Goal: Communication & Community: Answer question/provide support

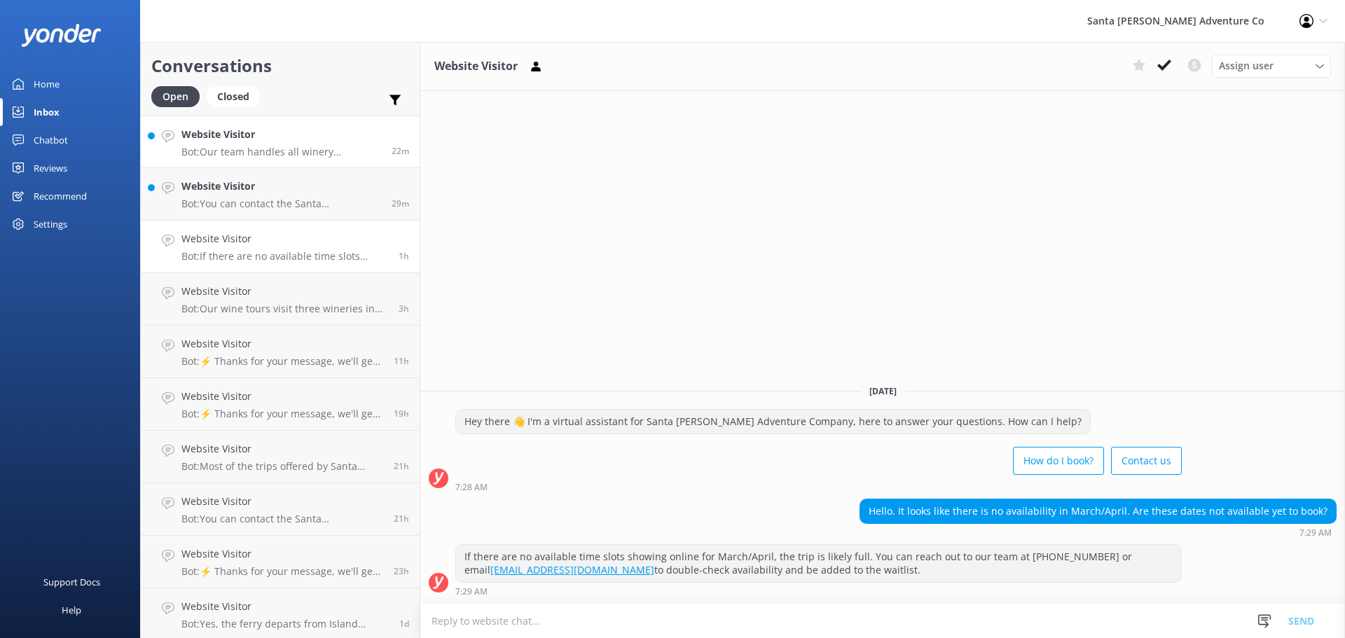
click at [223, 151] on p "Bot: Our team handles all winery selections and reservations, partnering with o…" at bounding box center [281, 152] width 200 height 13
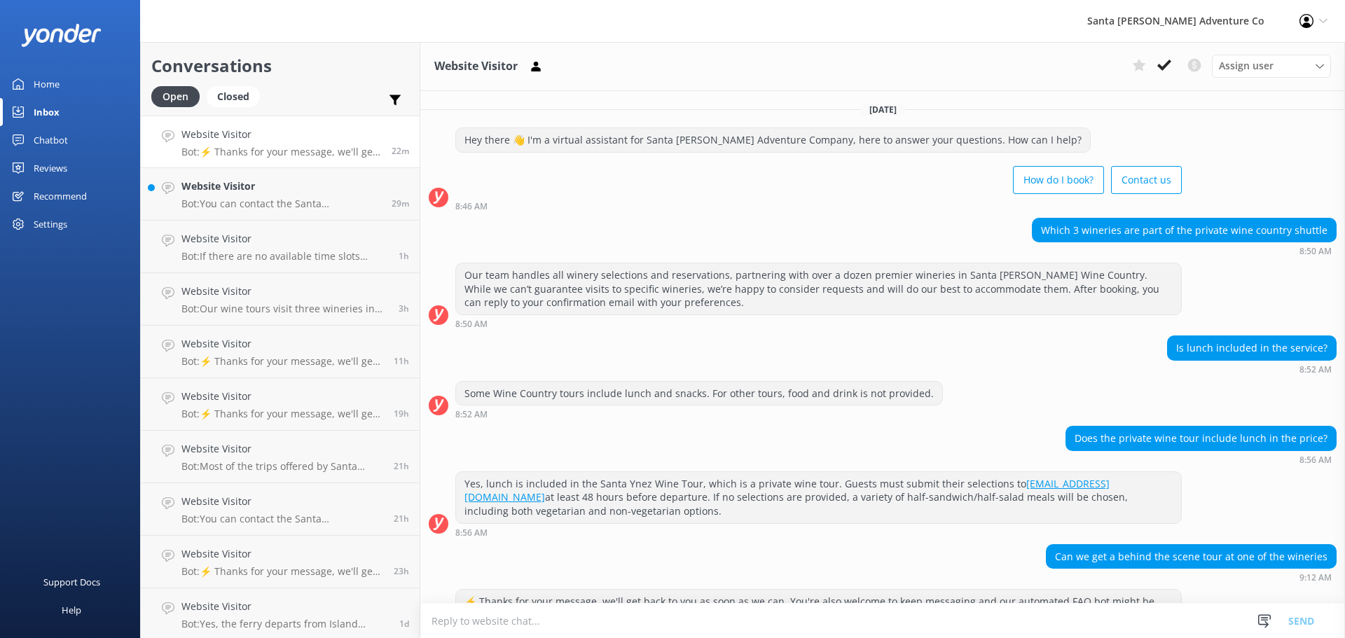
scroll to position [73, 0]
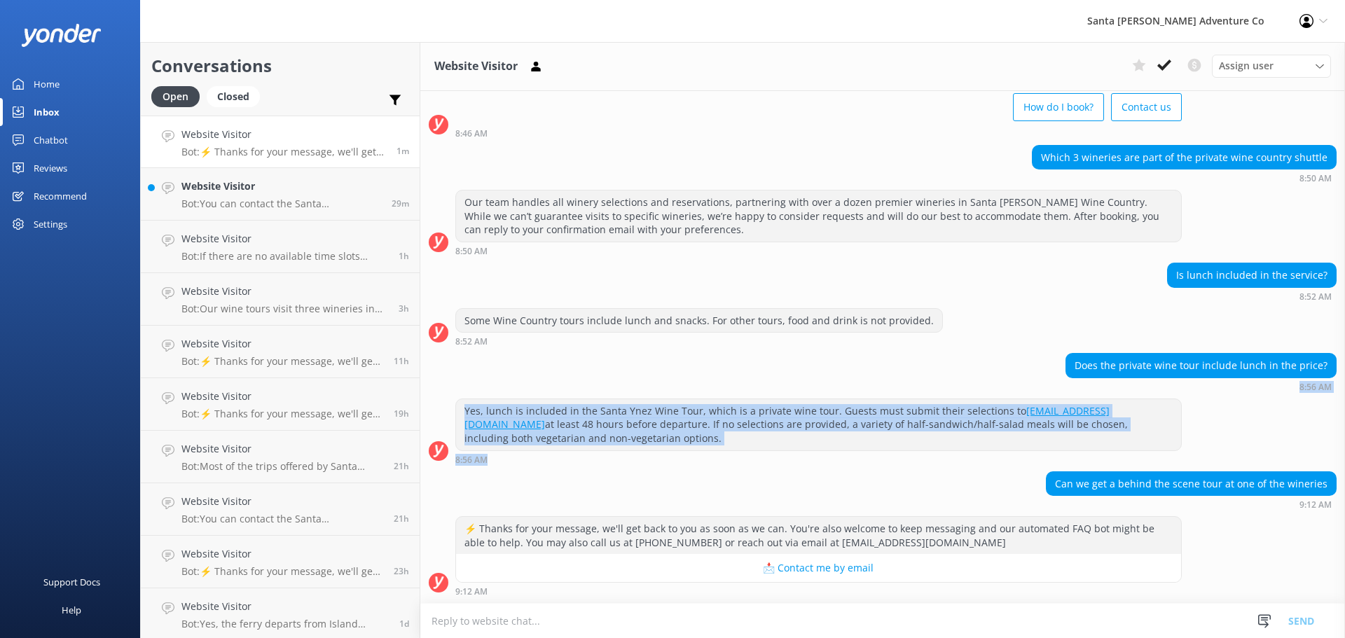
drag, startPoint x: 614, startPoint y: 461, endPoint x: 534, endPoint y: 391, distance: 106.8
click at [534, 391] on div "[DATE] Hey there 👋 I'm a virtual assistant for Santa [PERSON_NAME] Adventure Co…" at bounding box center [882, 310] width 925 height 585
click at [632, 465] on div "Yes, lunch is included in the Santa Ynez Wine Tour, which is a private wine tou…" at bounding box center [882, 435] width 925 height 73
drag, startPoint x: 620, startPoint y: 461, endPoint x: 510, endPoint y: 396, distance: 127.8
click at [487, 373] on div "[DATE] Hey there 👋 I'm a virtual assistant for Santa [PERSON_NAME] Adventure Co…" at bounding box center [882, 310] width 925 height 585
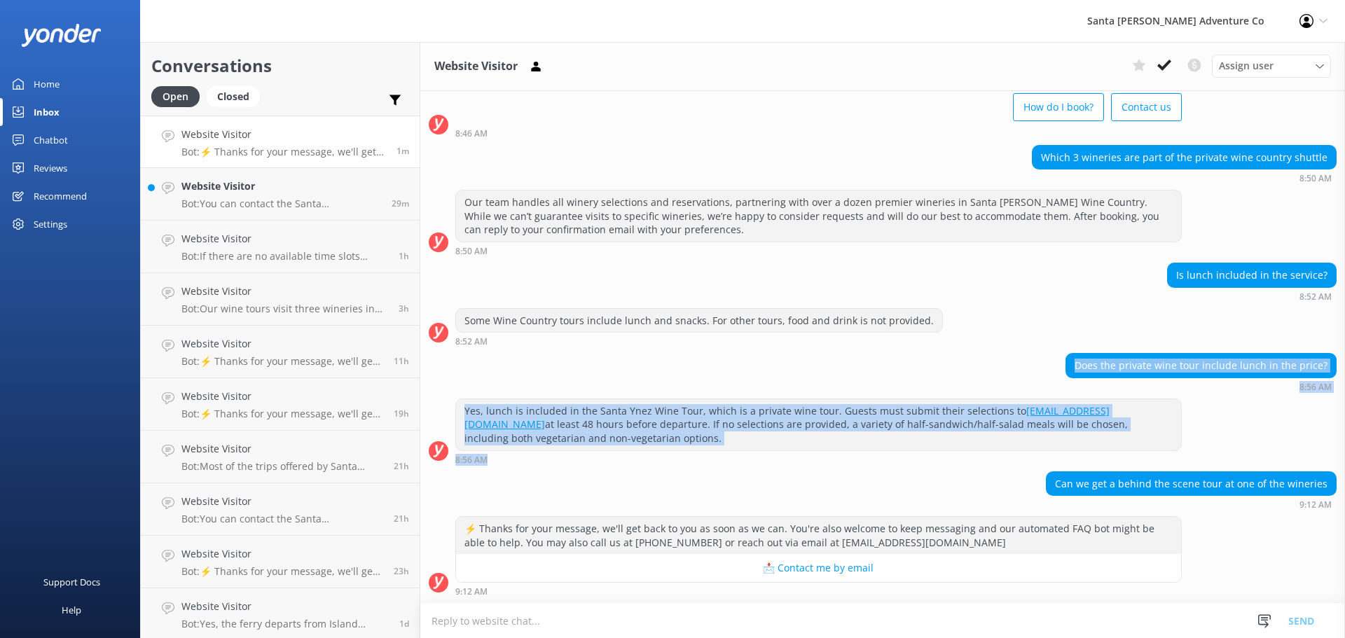
click at [574, 432] on div "Yes, lunch is included in the Santa Ynez Wine Tour, which is a private wine tou…" at bounding box center [818, 424] width 725 height 51
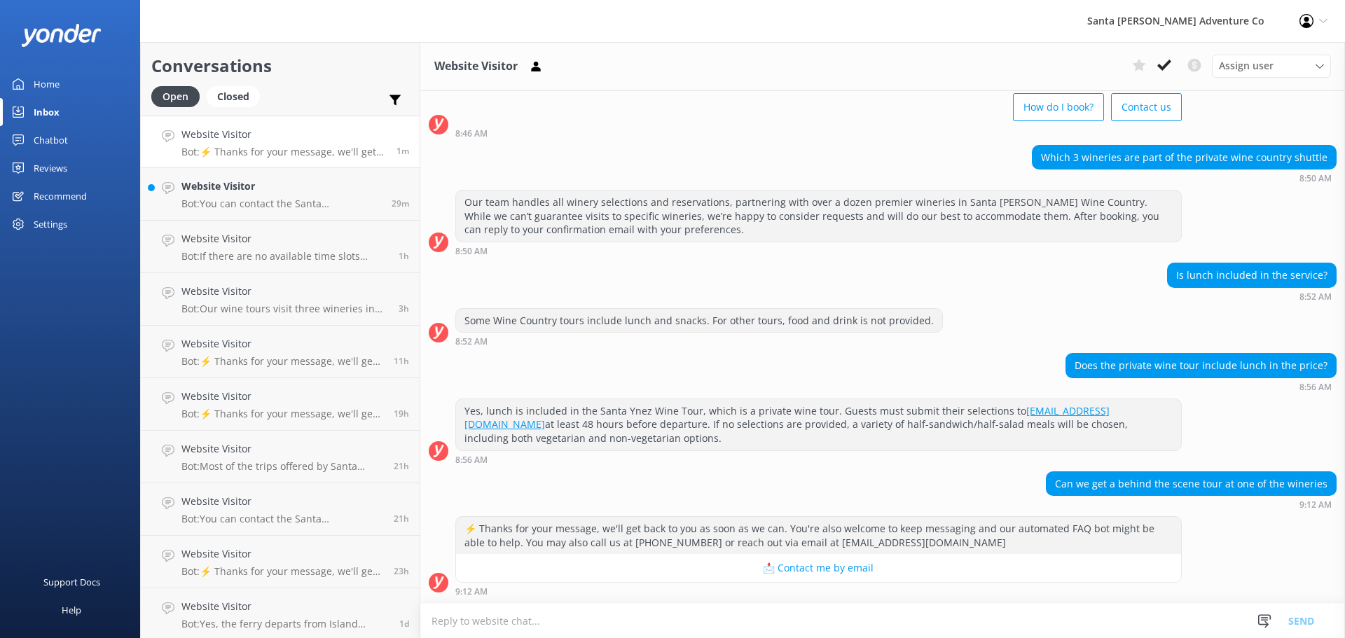
click at [714, 624] on textarea at bounding box center [882, 621] width 925 height 34
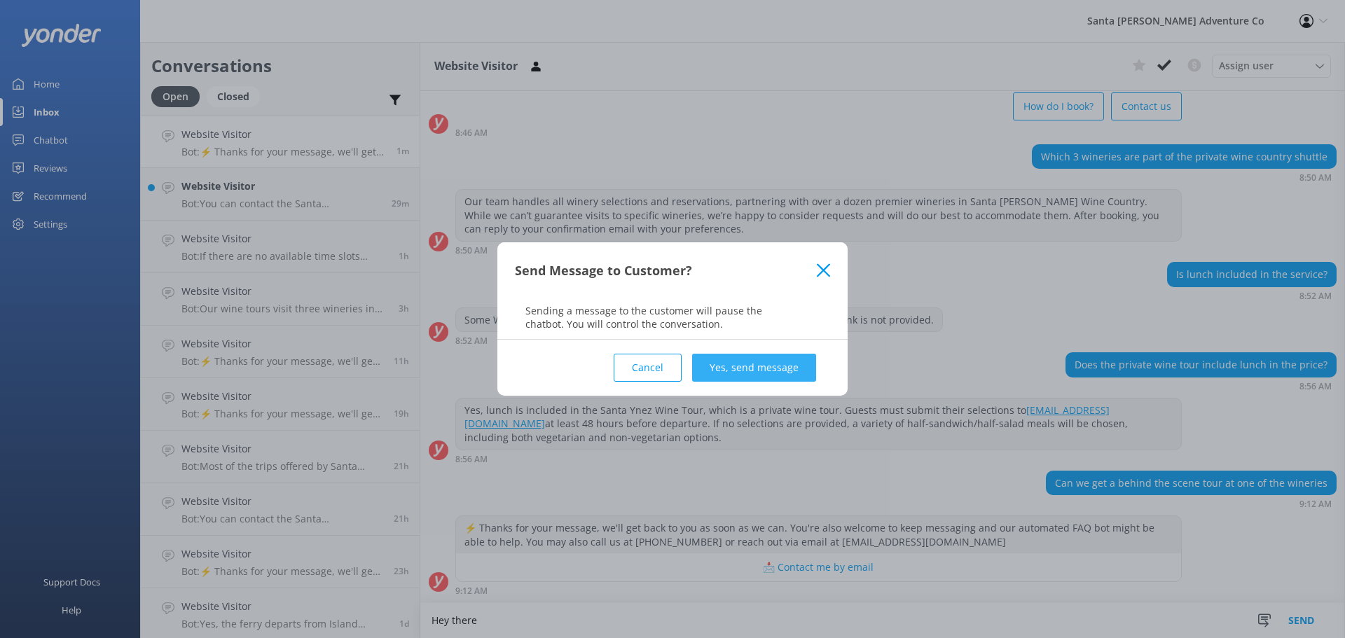
type textarea "Hey there"
click at [717, 375] on button "Yes, send message" at bounding box center [754, 368] width 124 height 28
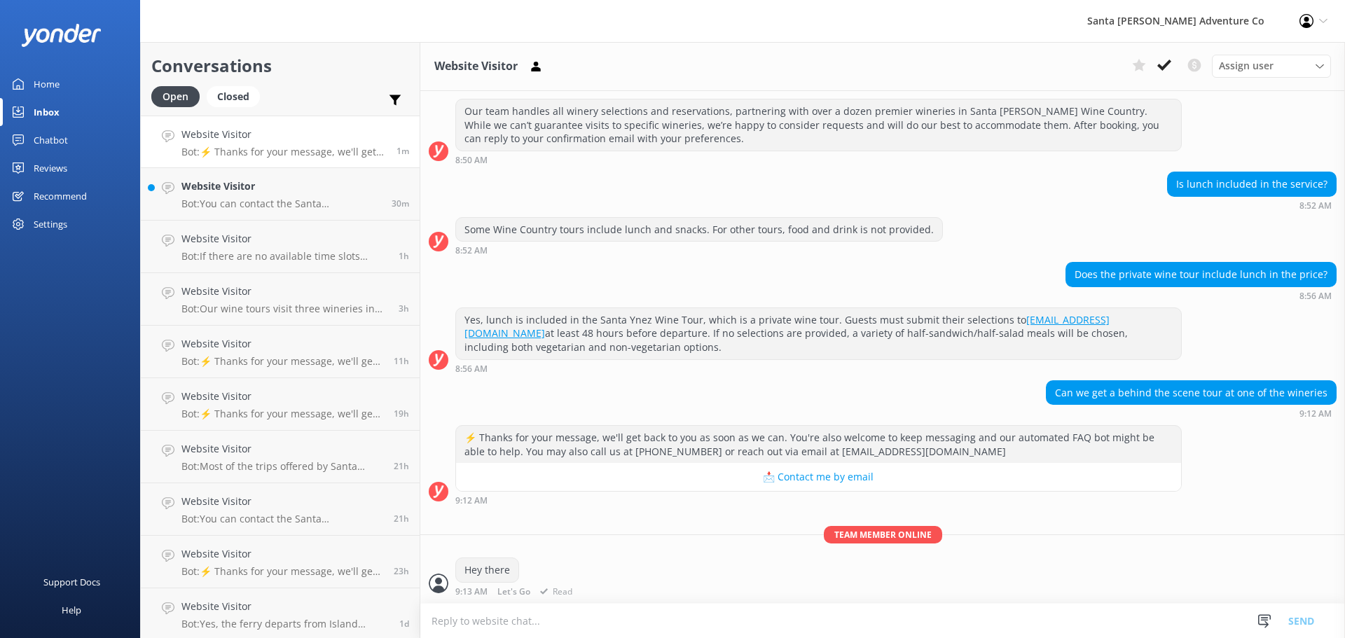
scroll to position [165, 0]
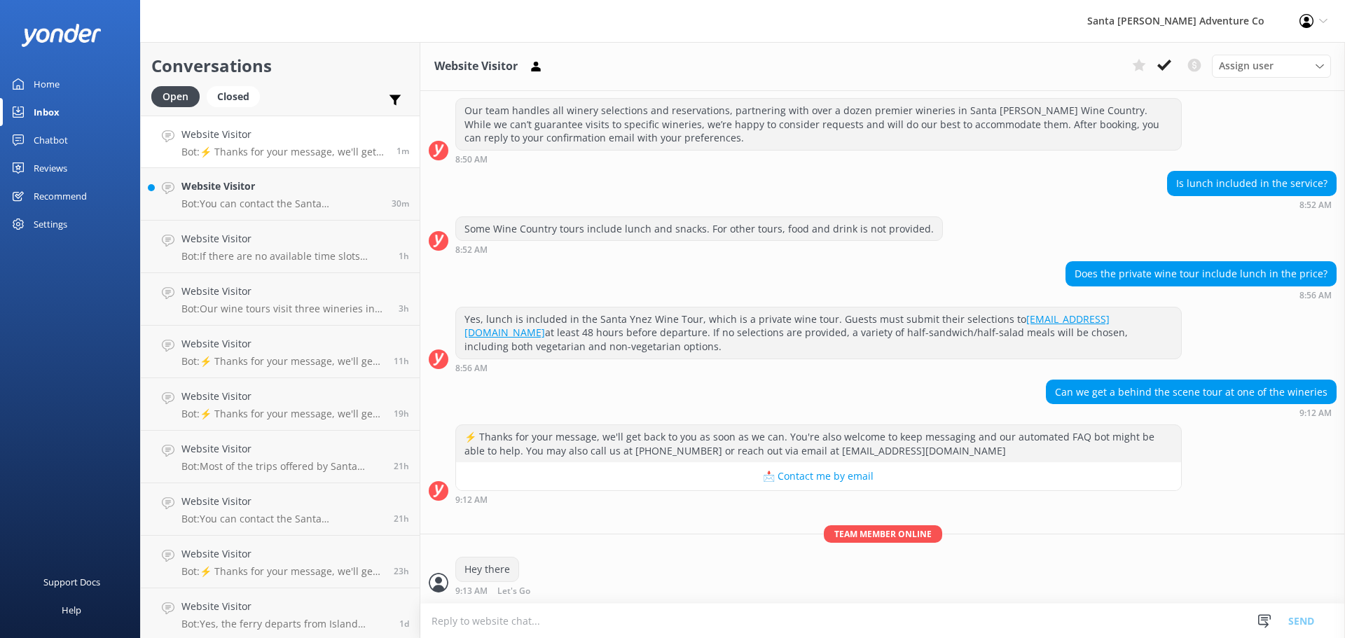
click at [584, 618] on textarea at bounding box center [882, 621] width 925 height 34
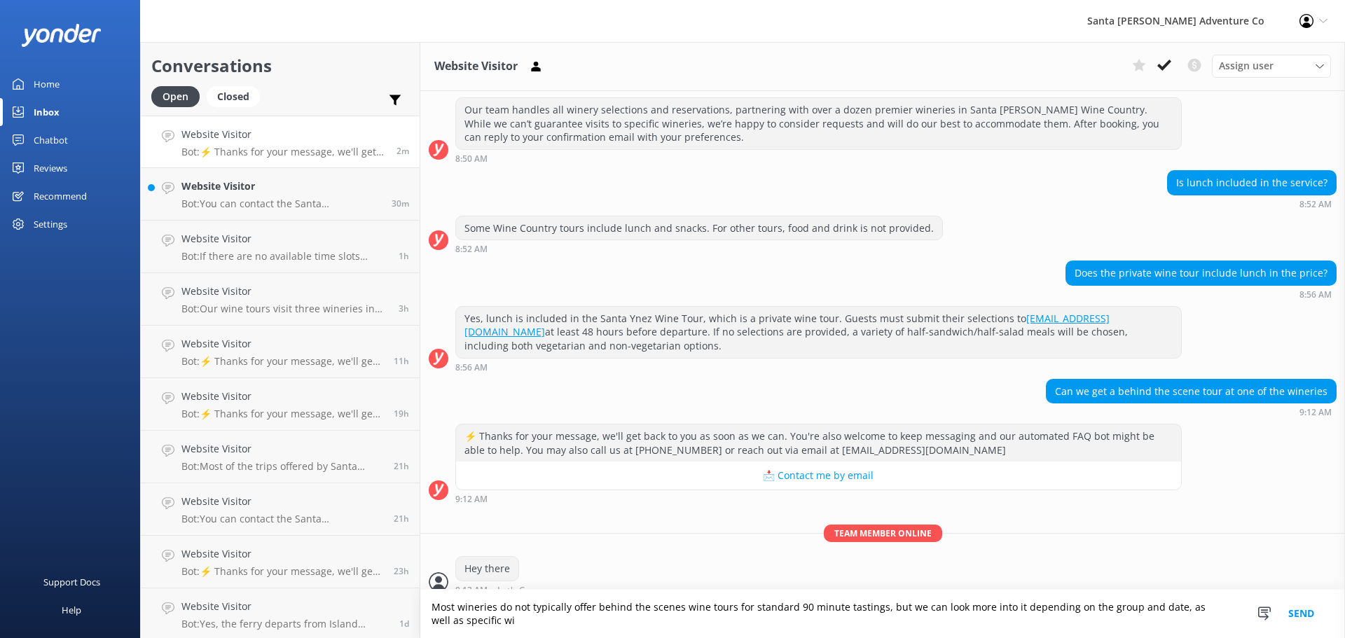
scroll to position [179, 0]
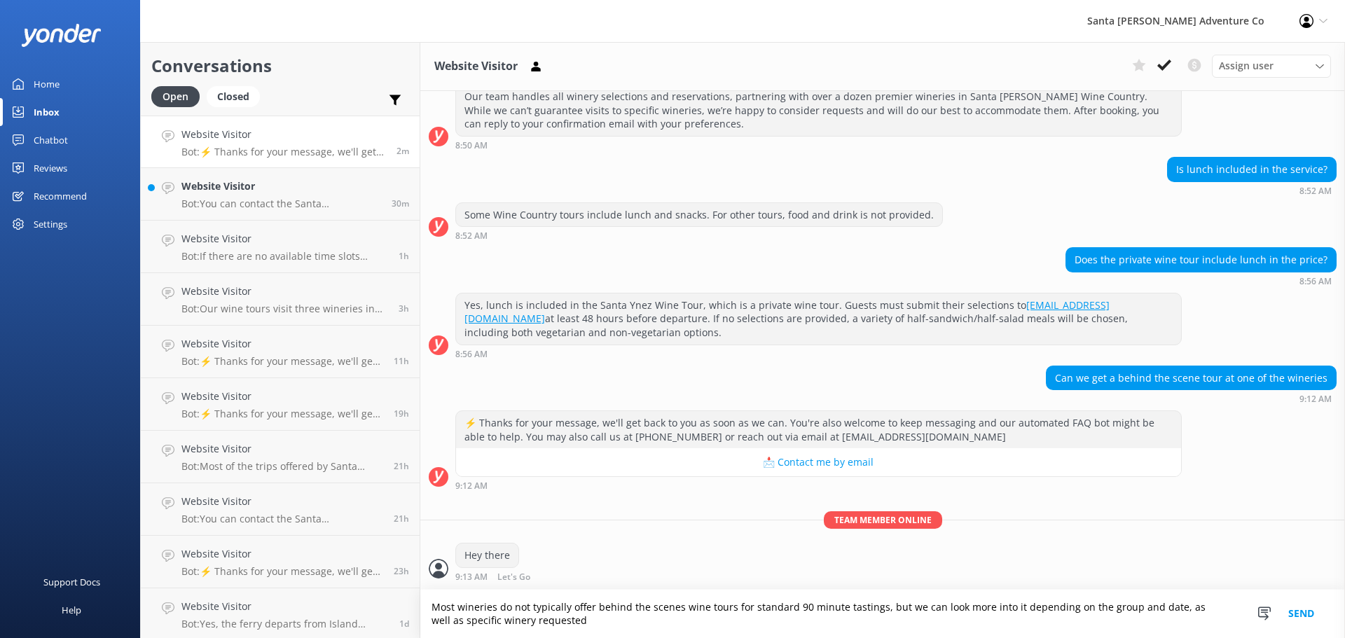
type textarea "Most wineries do not typically offer behind the scenes wine tours for standard …"
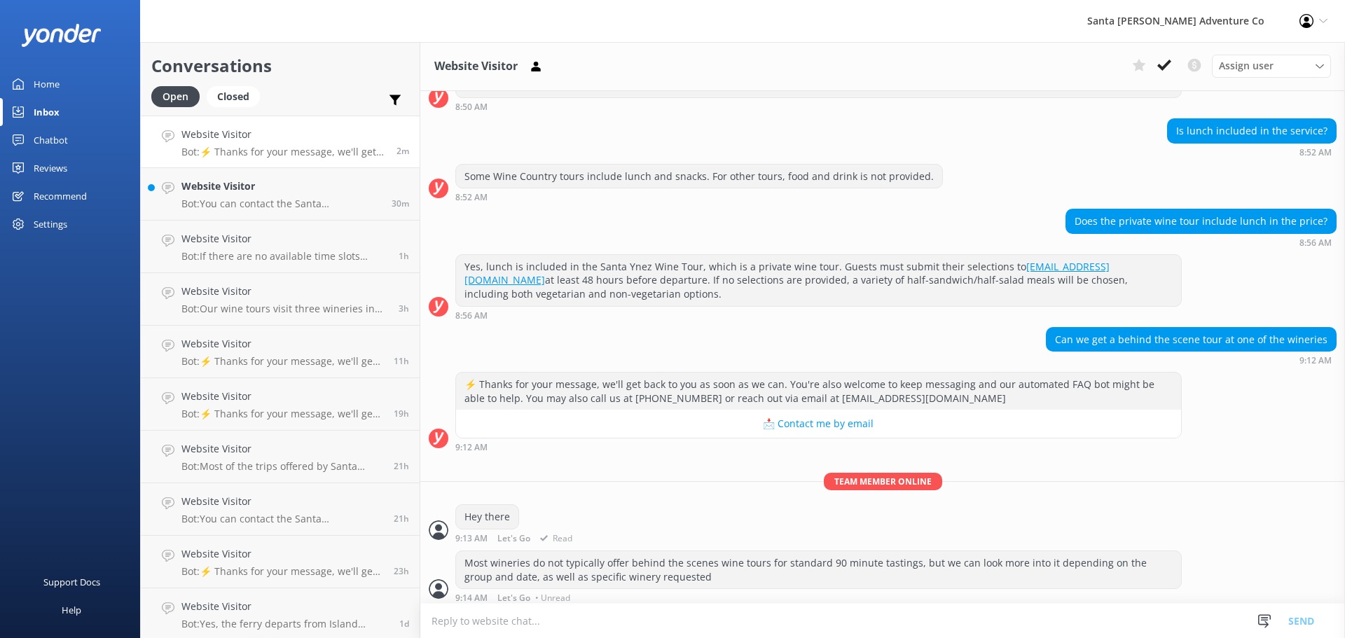
scroll to position [223, 0]
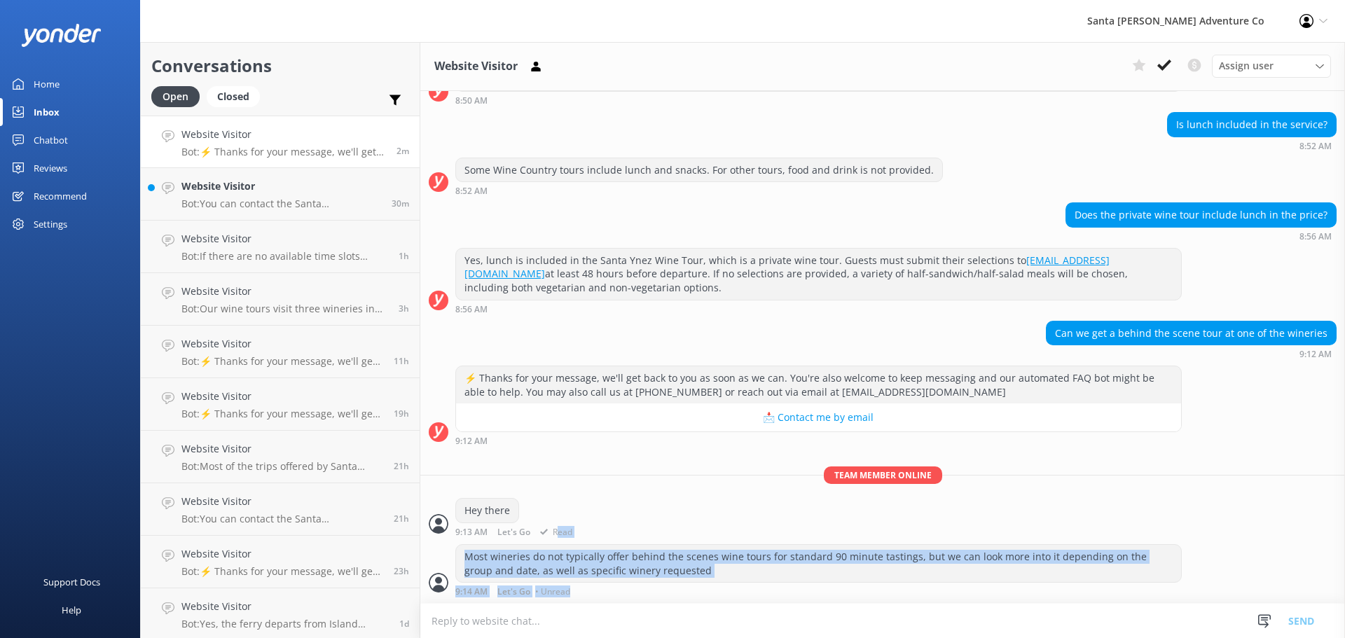
drag, startPoint x: 709, startPoint y: 600, endPoint x: 565, endPoint y: 496, distance: 178.1
click at [565, 496] on div "[DATE] Hey there 👋 I'm a virtual assistant for Santa [PERSON_NAME] Adventure Co…" at bounding box center [882, 236] width 925 height 736
click at [709, 563] on div "Most wineries do not typically offer behind the scenes wine tours for standard …" at bounding box center [818, 563] width 725 height 37
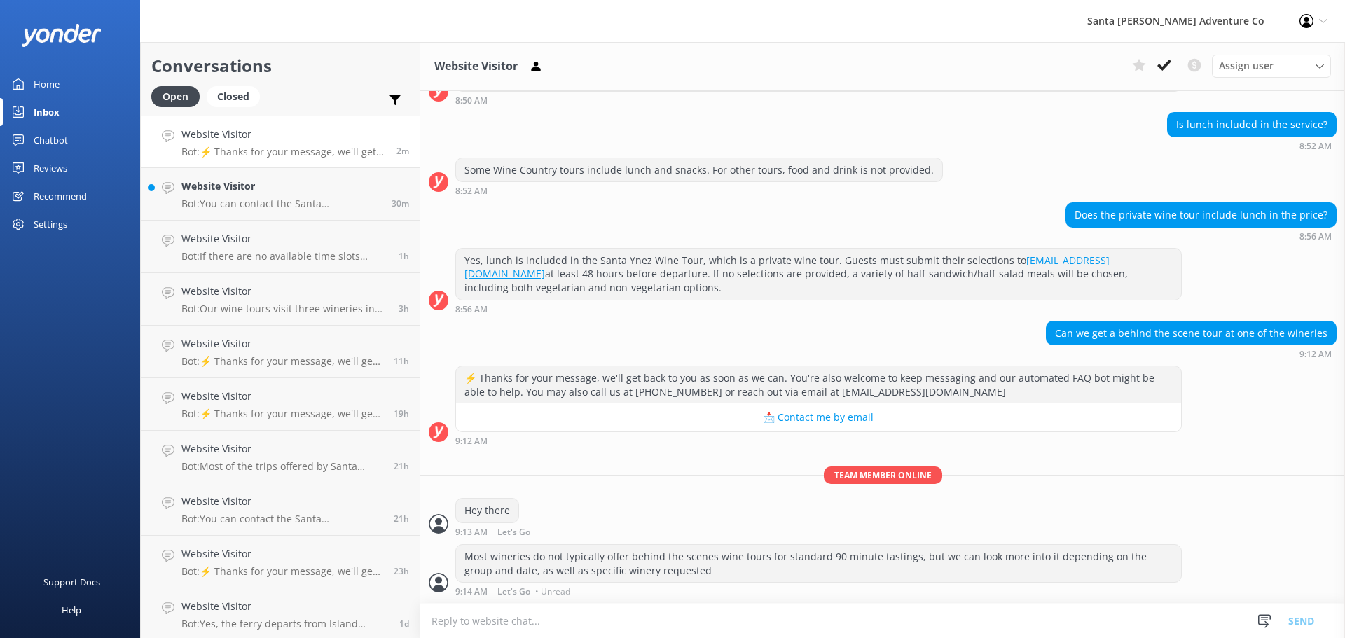
click at [703, 581] on div "Most wineries do not typically offer behind the scenes wine tours for standard …" at bounding box center [818, 563] width 725 height 37
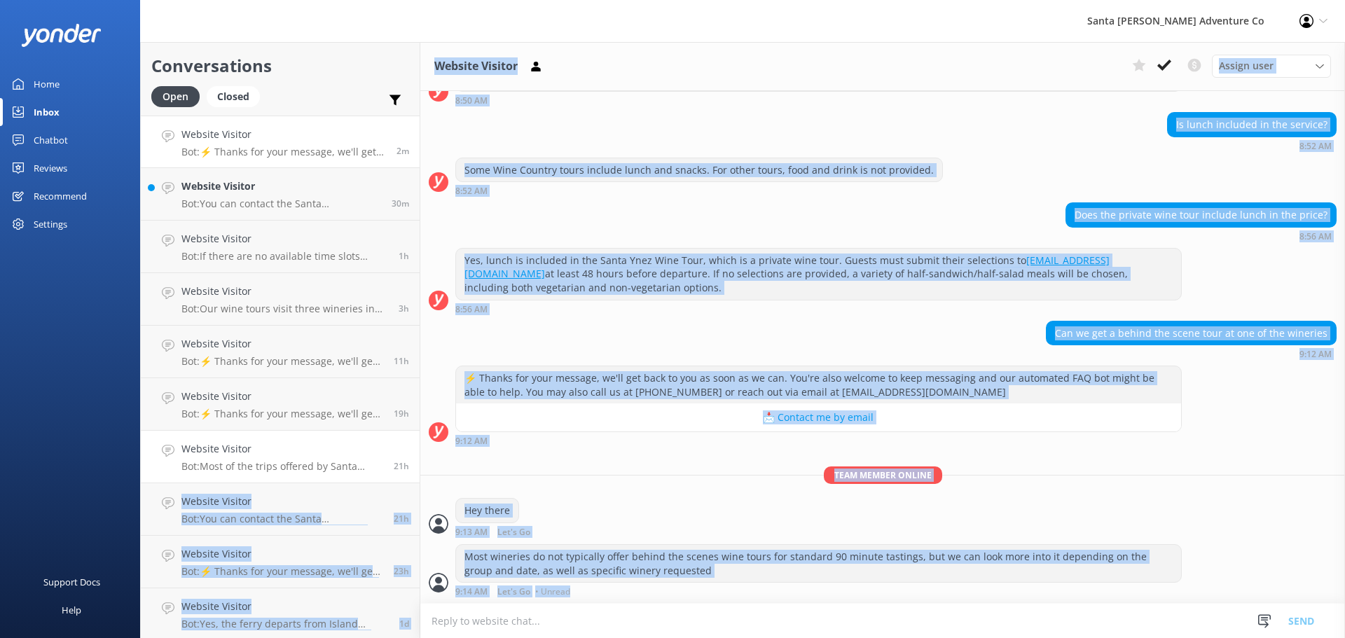
drag, startPoint x: 700, startPoint y: 595, endPoint x: 401, endPoint y: 457, distance: 329.5
click at [401, 457] on div "Conversations Open Closed Important Converted Assigned to me Unassigned Website…" at bounding box center [742, 340] width 1205 height 596
click at [724, 544] on div "Most wineries do not typically offer behind the scenes wine tours for standard …" at bounding box center [818, 563] width 727 height 39
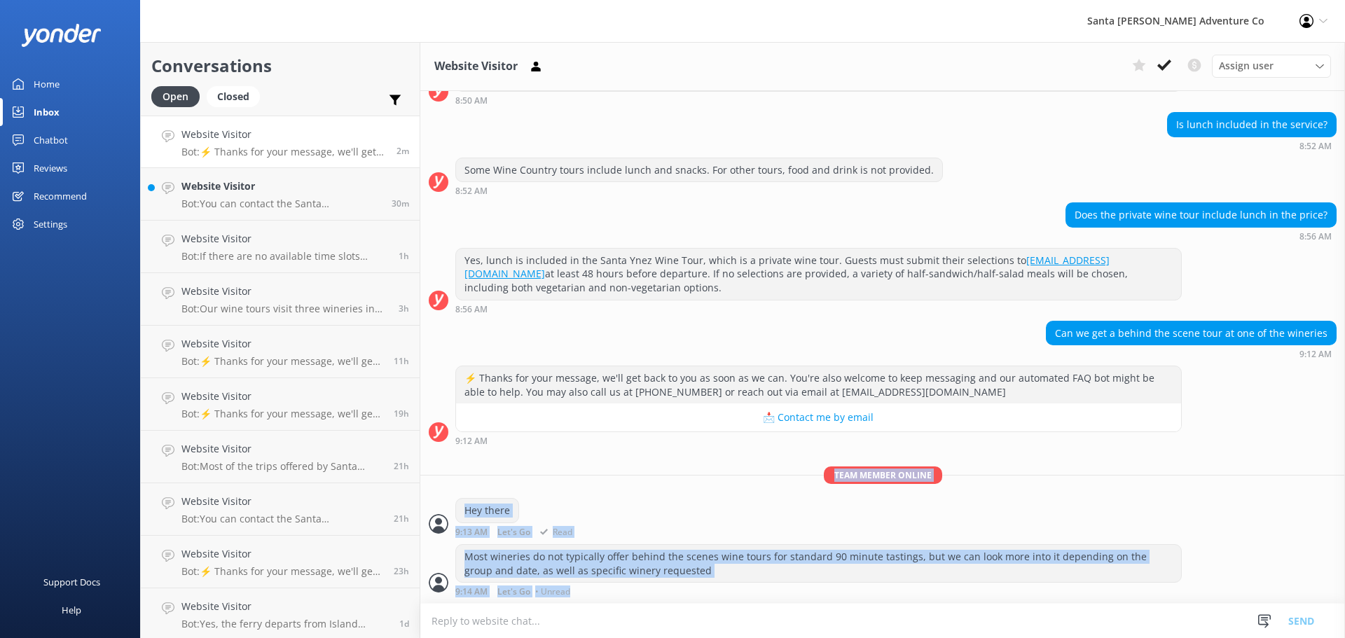
drag, startPoint x: 713, startPoint y: 582, endPoint x: 606, endPoint y: 540, distance: 115.1
click at [535, 460] on div "[DATE] Hey there 👋 I'm a virtual assistant for Santa [PERSON_NAME] Adventure Co…" at bounding box center [882, 236] width 925 height 736
click at [617, 545] on div "Most wineries do not typically offer behind the scenes wine tours for standard …" at bounding box center [818, 563] width 725 height 37
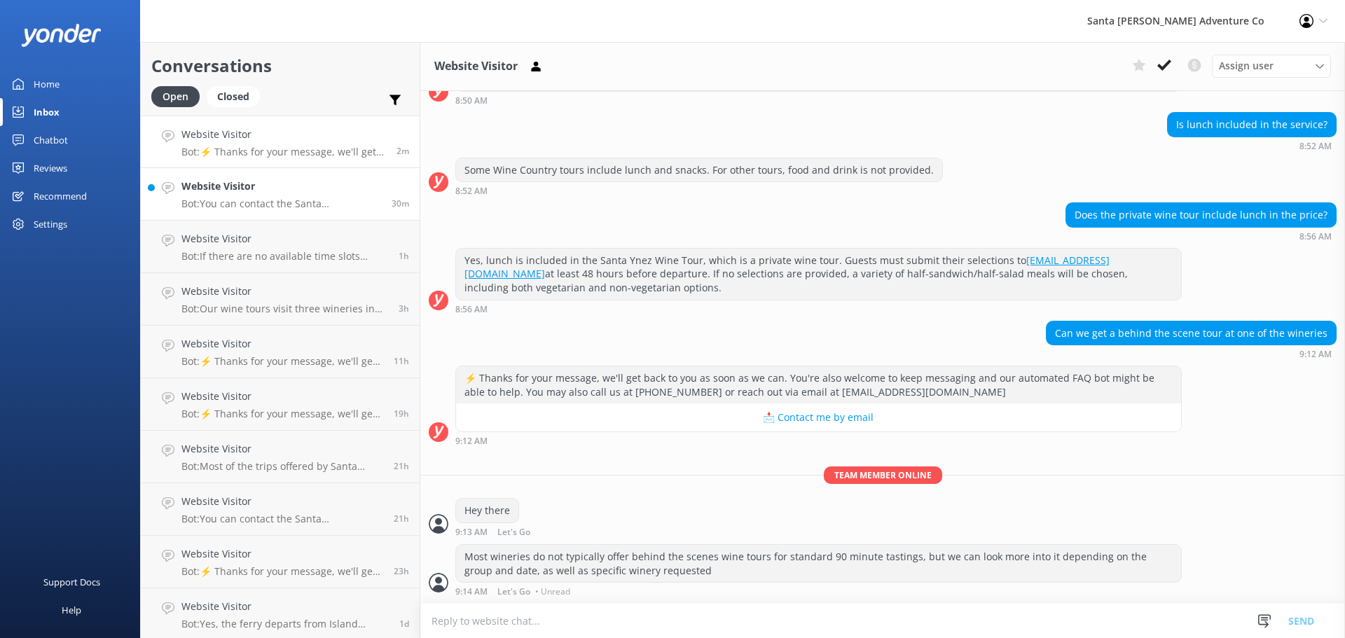
click at [209, 205] on p "Bot: You can contact the Santa [PERSON_NAME] Adventure Co. team at [PHONE_NUMBE…" at bounding box center [281, 204] width 200 height 13
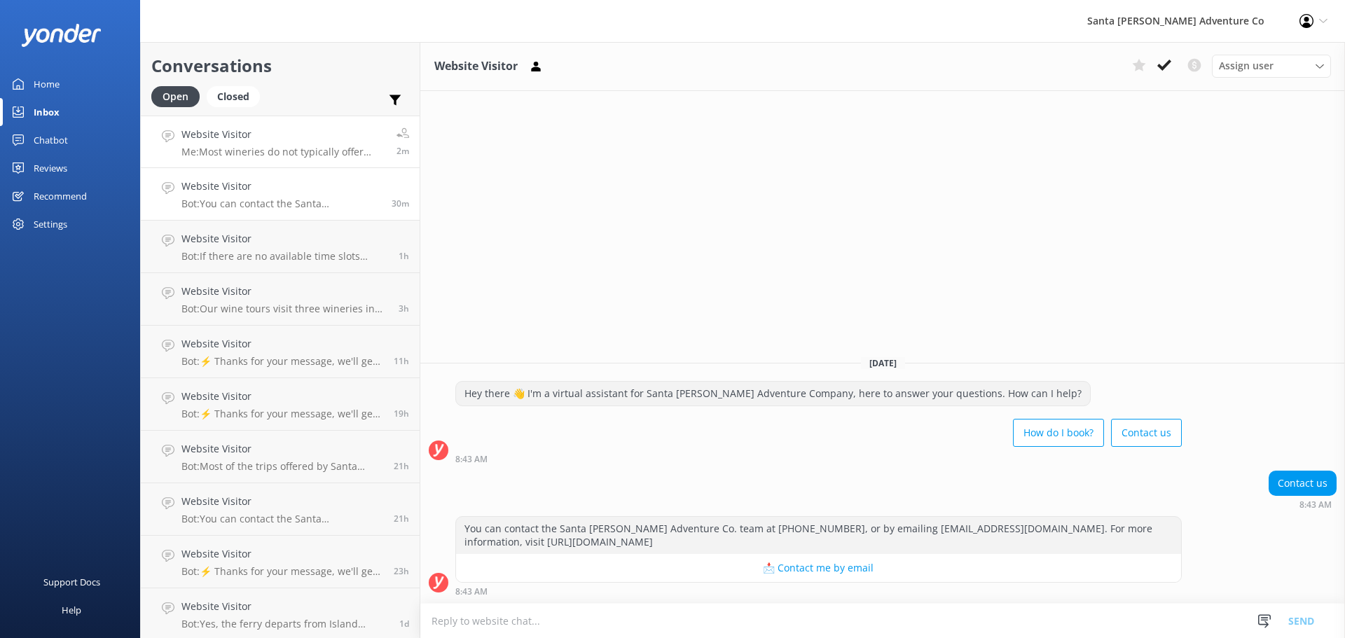
click at [217, 136] on h4 "Website Visitor" at bounding box center [283, 134] width 205 height 15
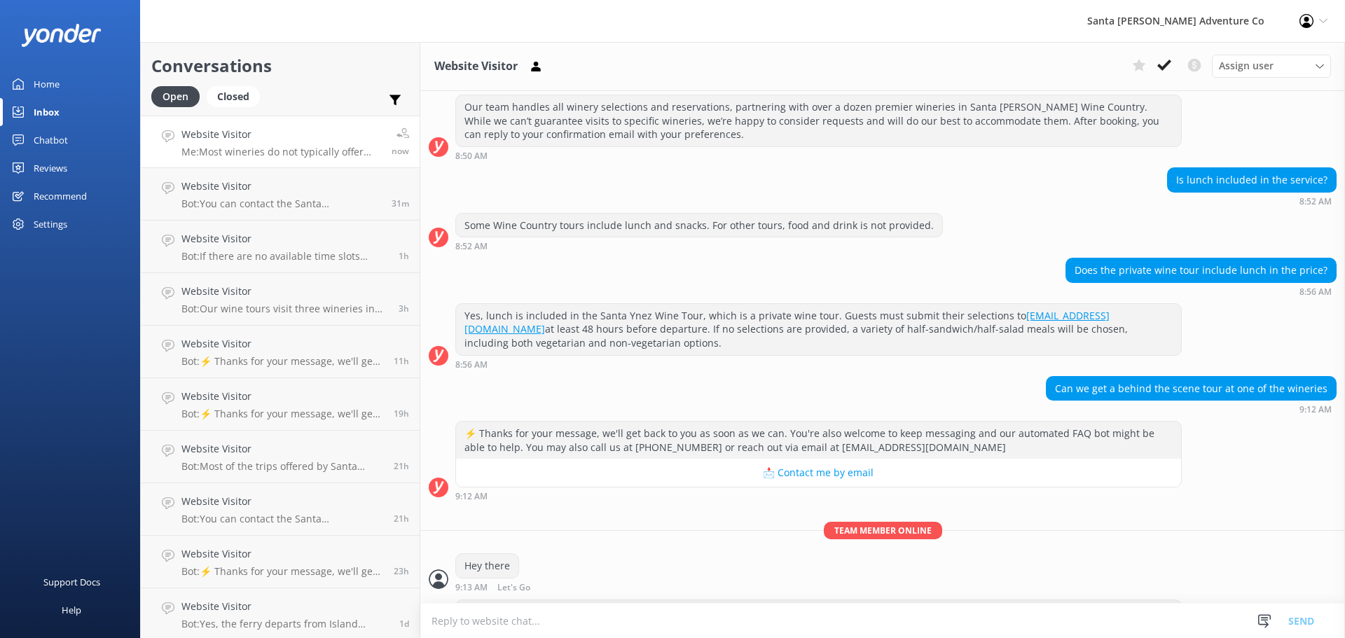
scroll to position [223, 0]
